Goal: Information Seeking & Learning: Learn about a topic

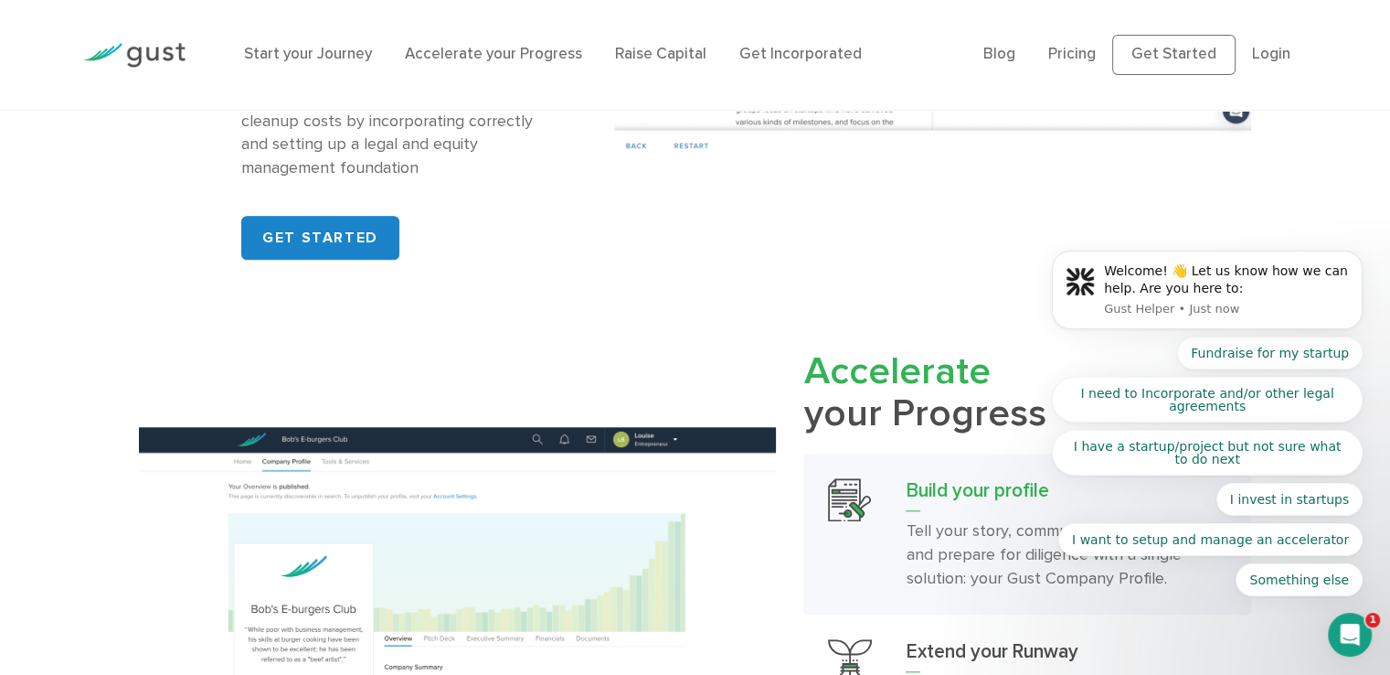
scroll to position [1828, 0]
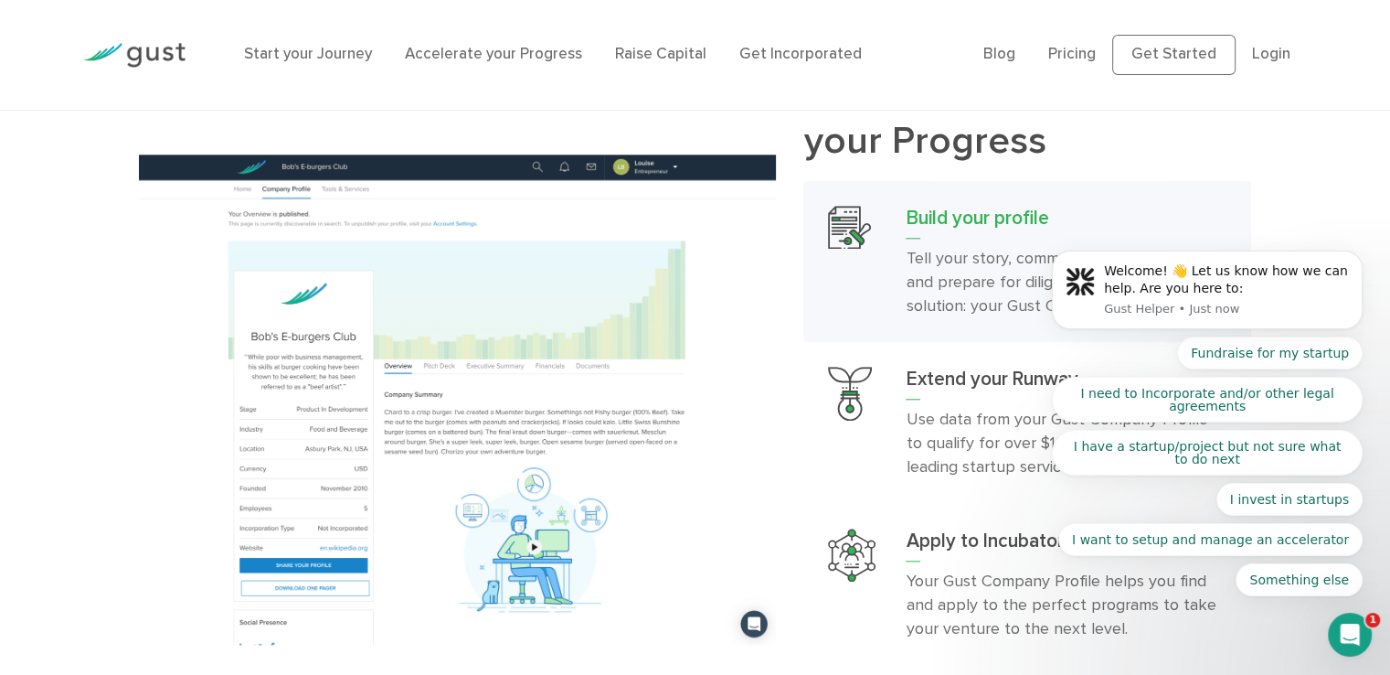
click at [1078, 50] on body "Welcome! 👋 Let us know how we can help. Are you here to: Gust Helper • Just now…" at bounding box center [1207, 295] width 351 height 643
click at [1081, 54] on body "Welcome! 👋 Let us know how we can help. Are you here to: Gust Helper • Just now…" at bounding box center [1207, 295] width 351 height 643
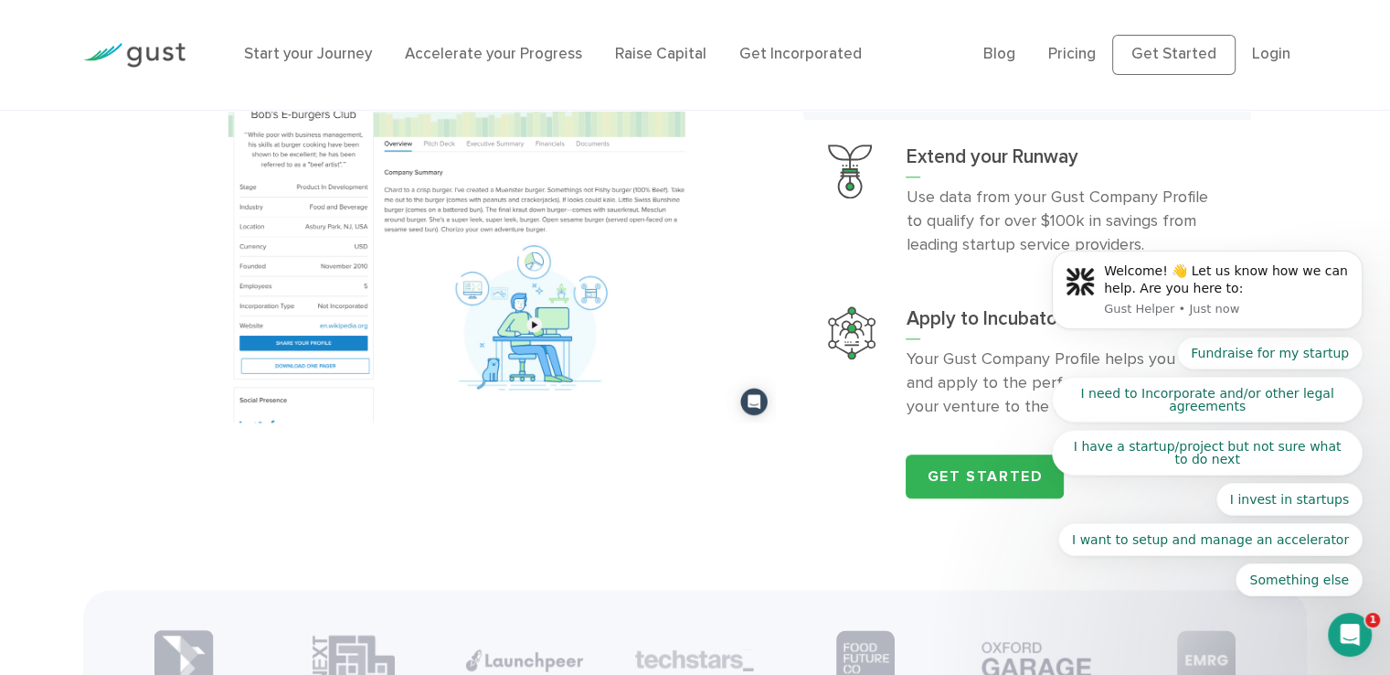
scroll to position [2285, 0]
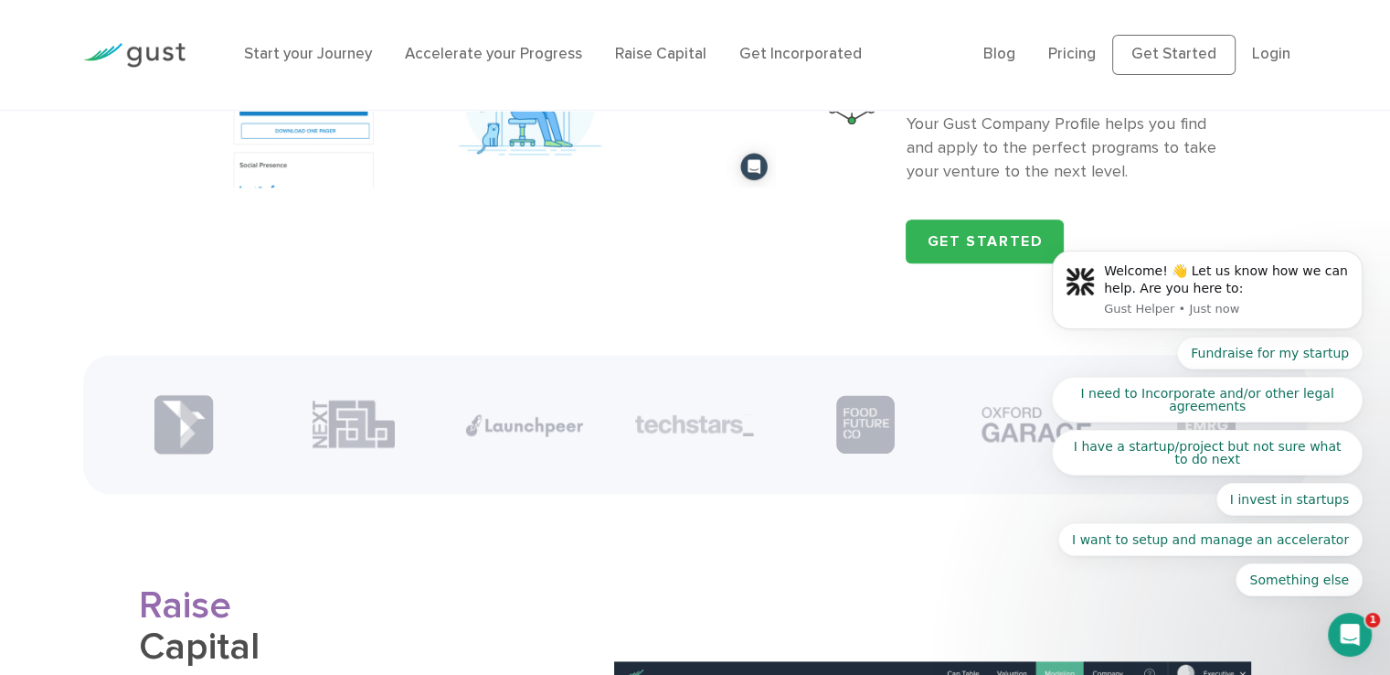
click at [1358, 650] on div "Open Intercom Messenger" at bounding box center [1350, 634] width 60 height 60
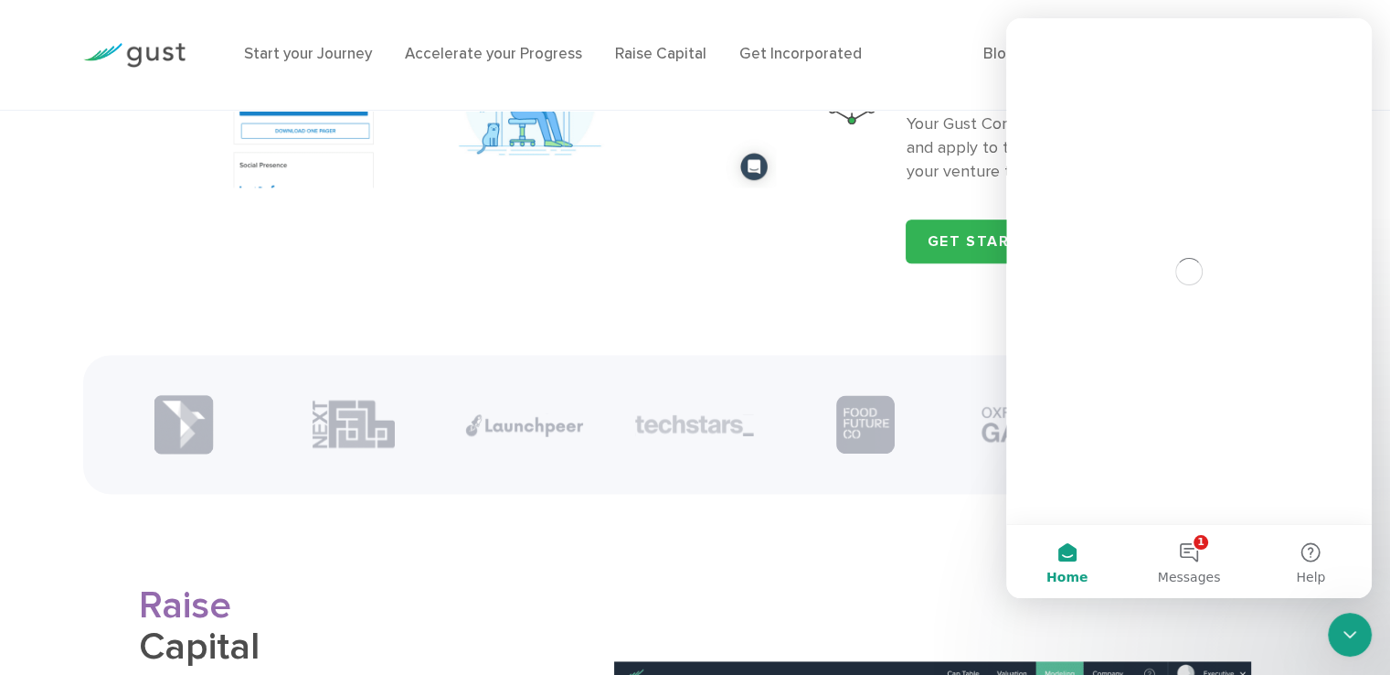
scroll to position [0, 0]
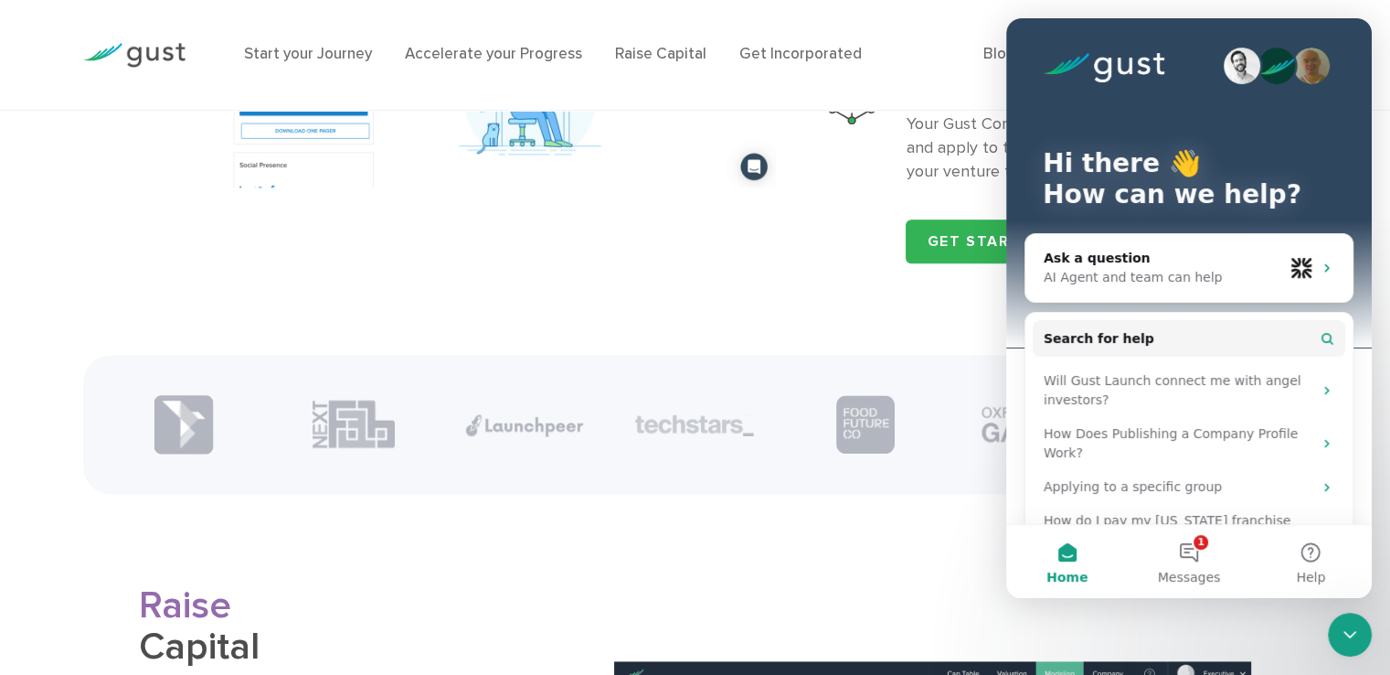
click at [1357, 649] on div "Close Intercom Messenger" at bounding box center [1350, 634] width 44 height 44
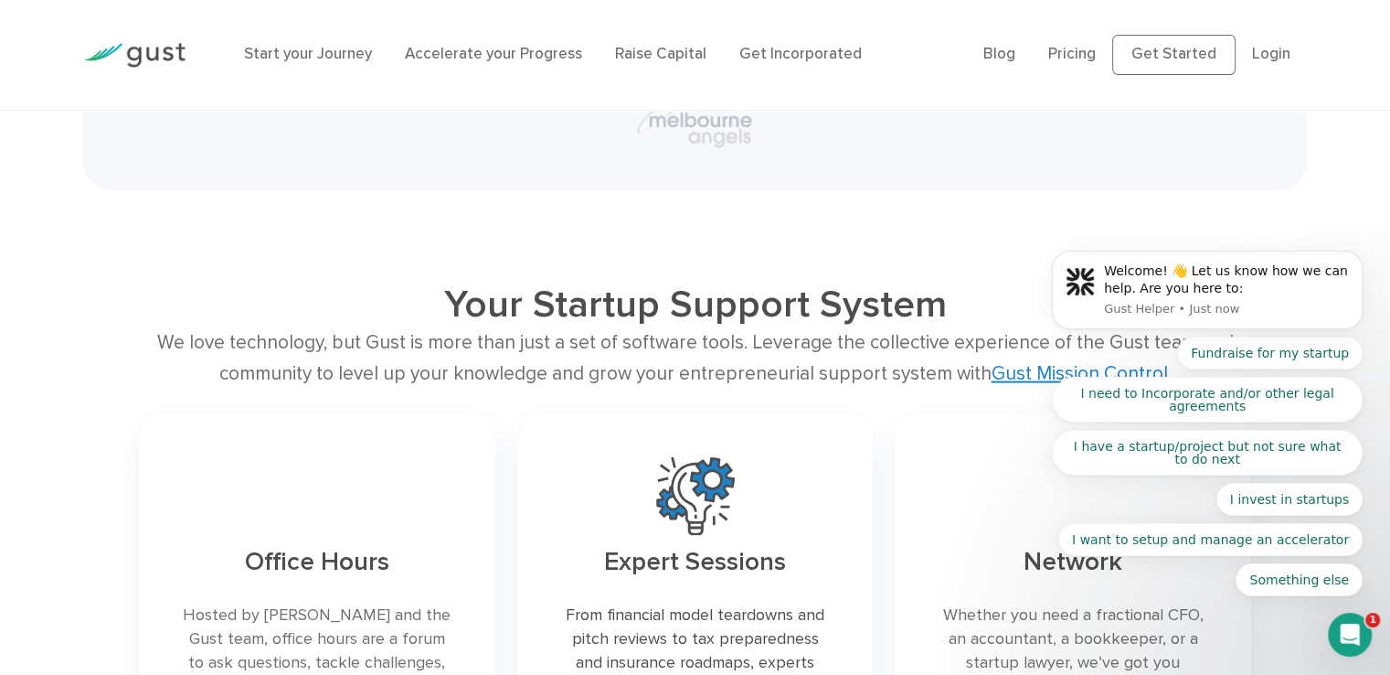
scroll to position [3839, 0]
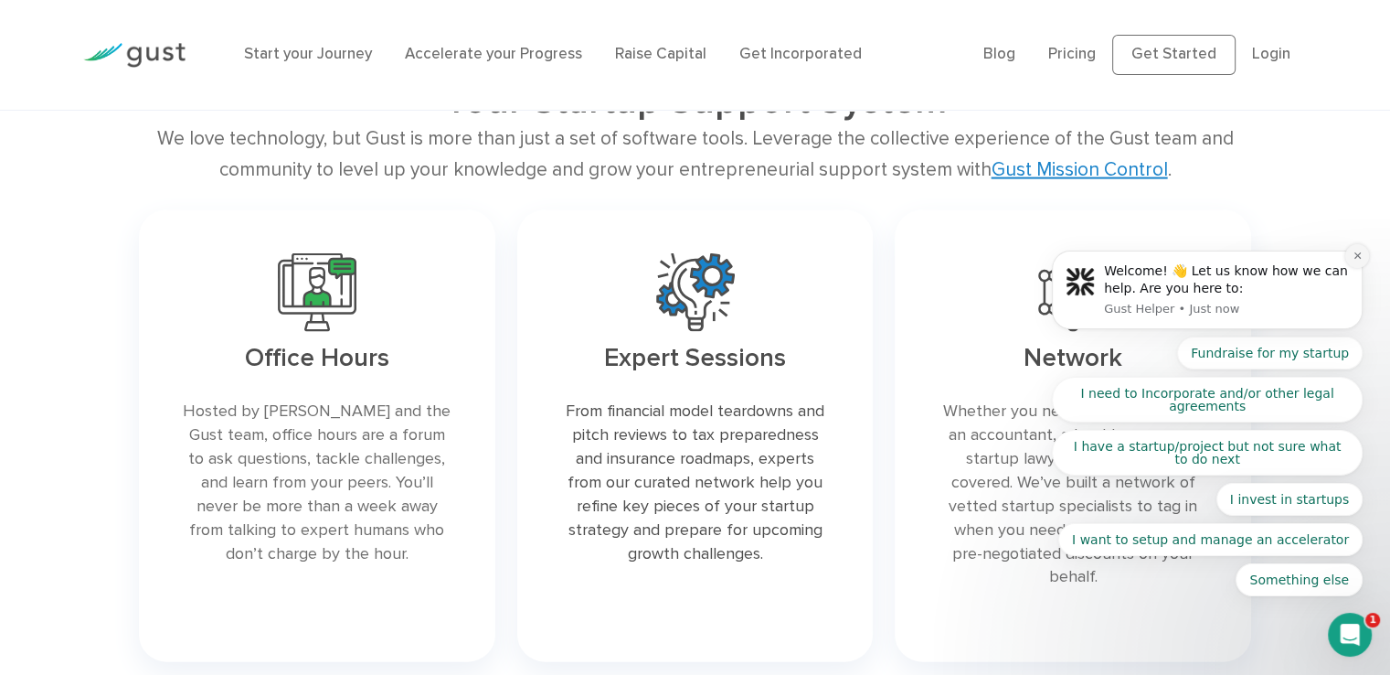
click at [1355, 260] on icon "Dismiss notification" at bounding box center [1358, 255] width 10 height 10
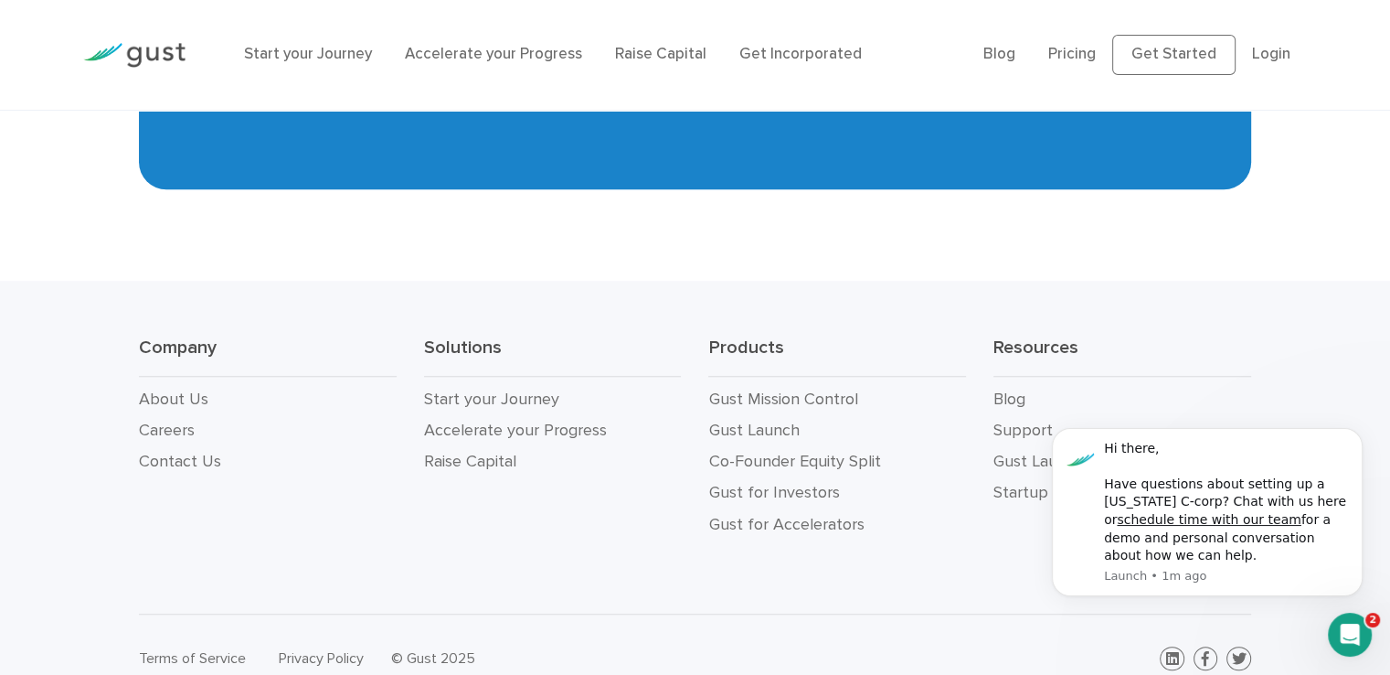
scroll to position [0, 0]
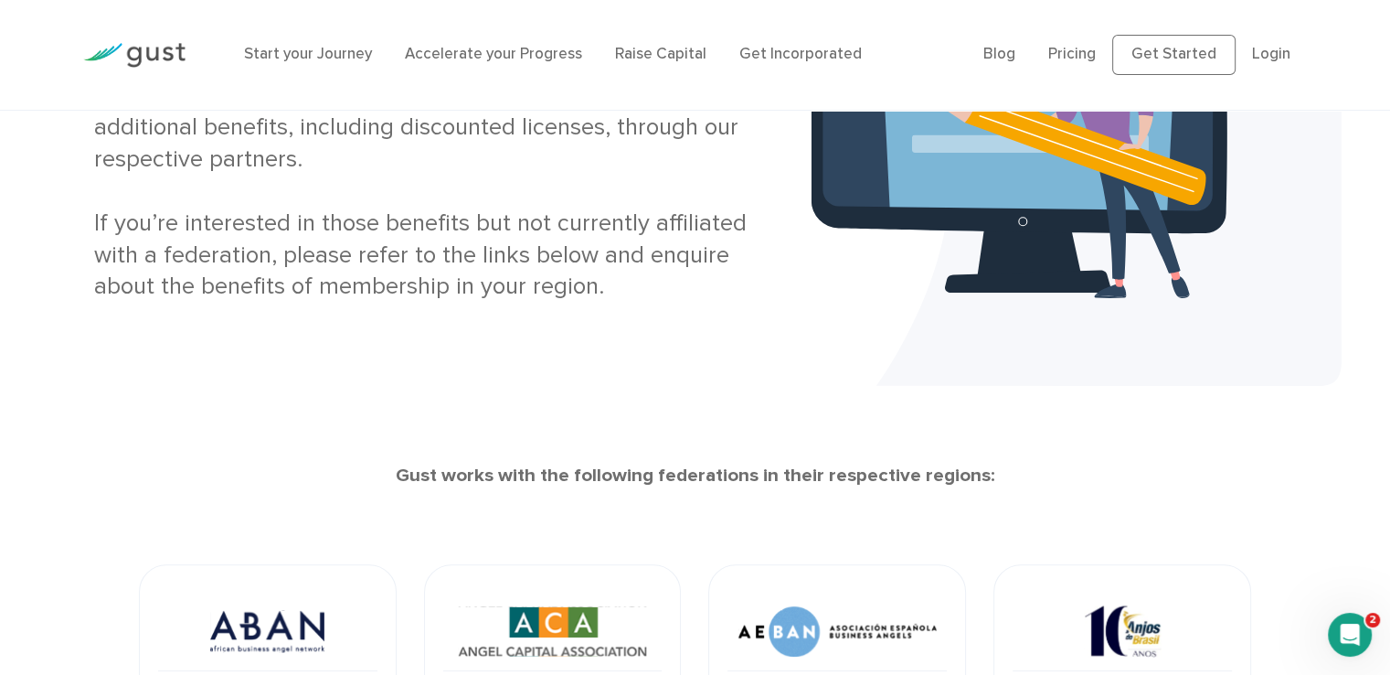
scroll to position [366, 0]
